Goal: Use online tool/utility: Utilize a website feature to perform a specific function

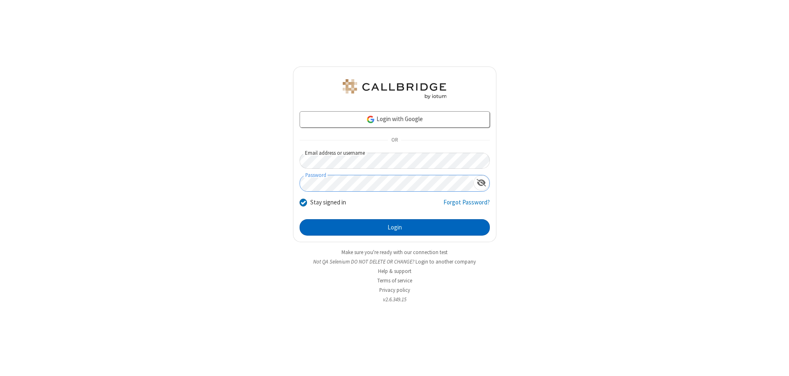
click at [394, 228] on button "Login" at bounding box center [395, 227] width 190 height 16
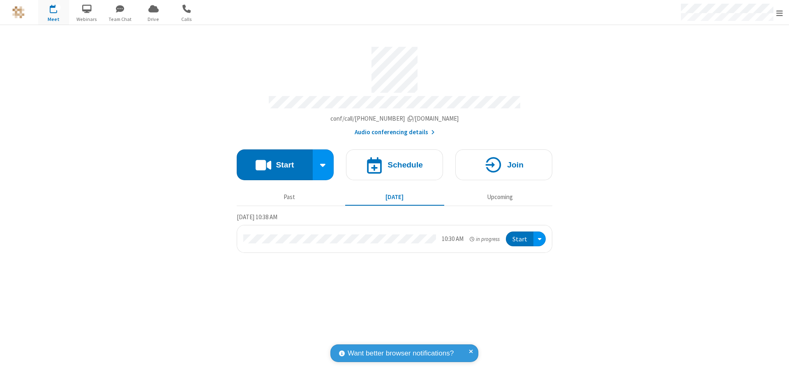
click at [274, 161] on button "Start" at bounding box center [275, 165] width 76 height 31
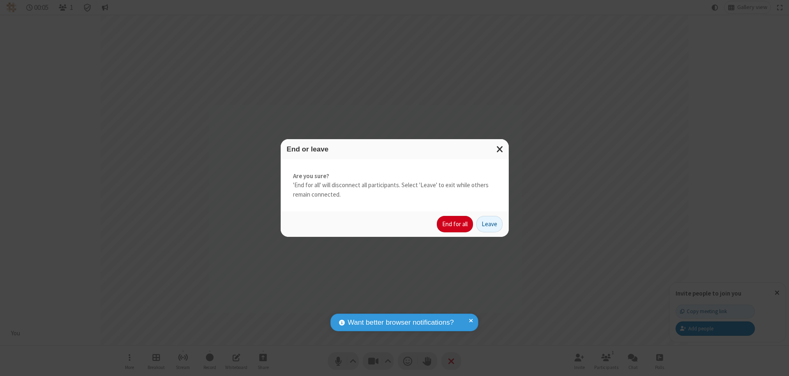
click at [455, 224] on button "End for all" at bounding box center [455, 224] width 36 height 16
